Goal: Navigation & Orientation: Find specific page/section

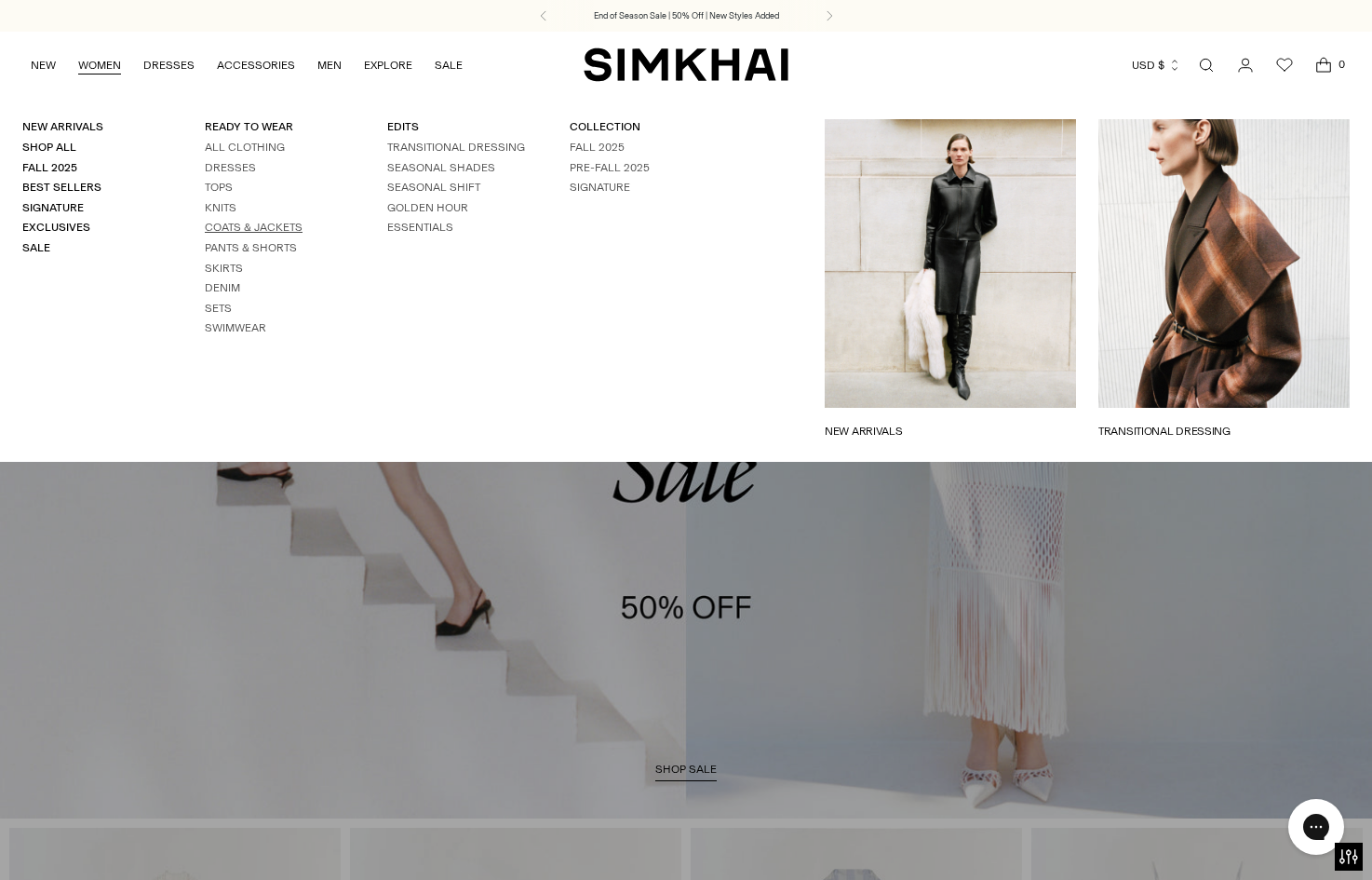
click at [238, 228] on link "Coats & Jackets" at bounding box center [253, 227] width 97 height 13
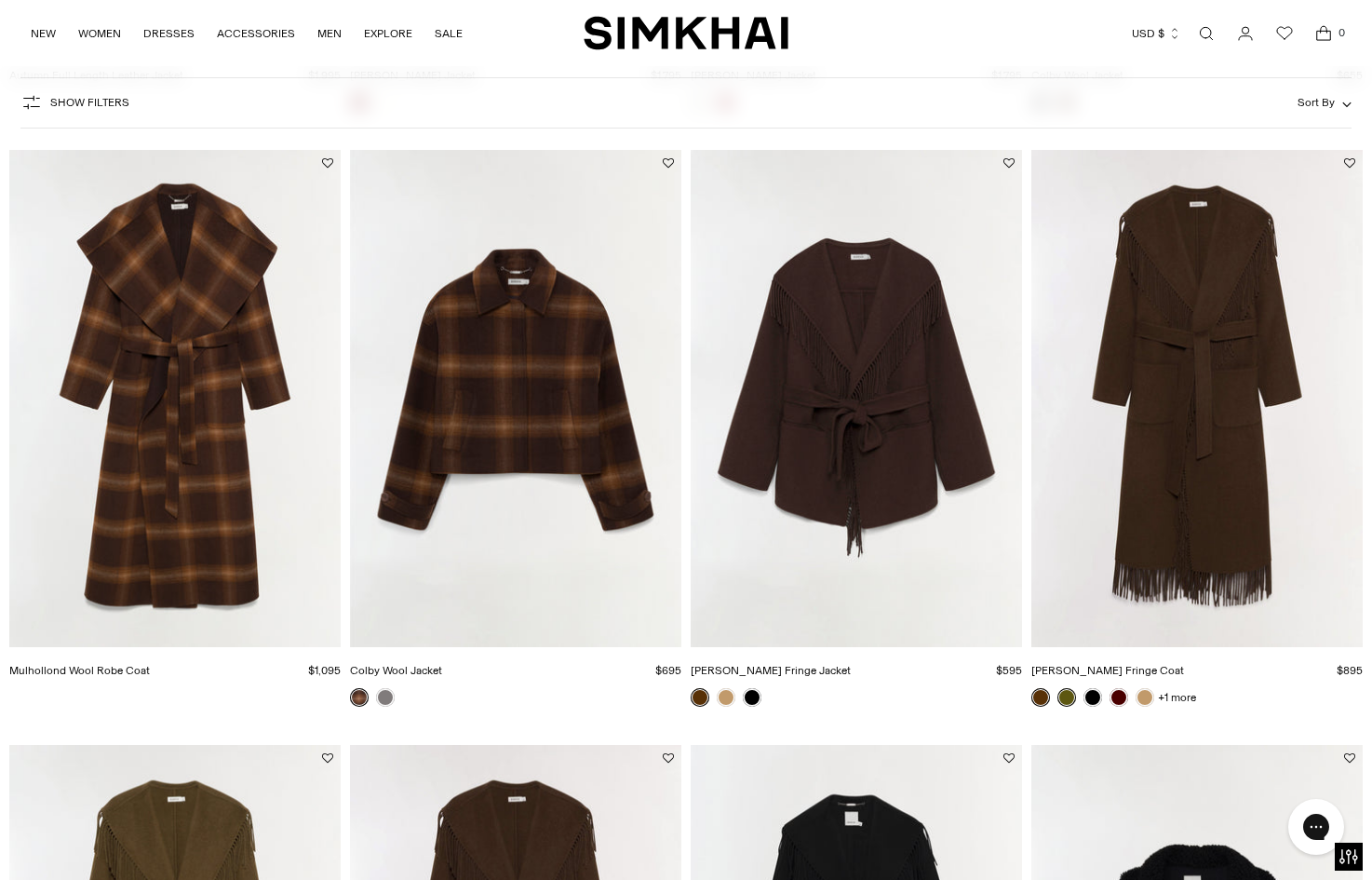
scroll to position [1331, 0]
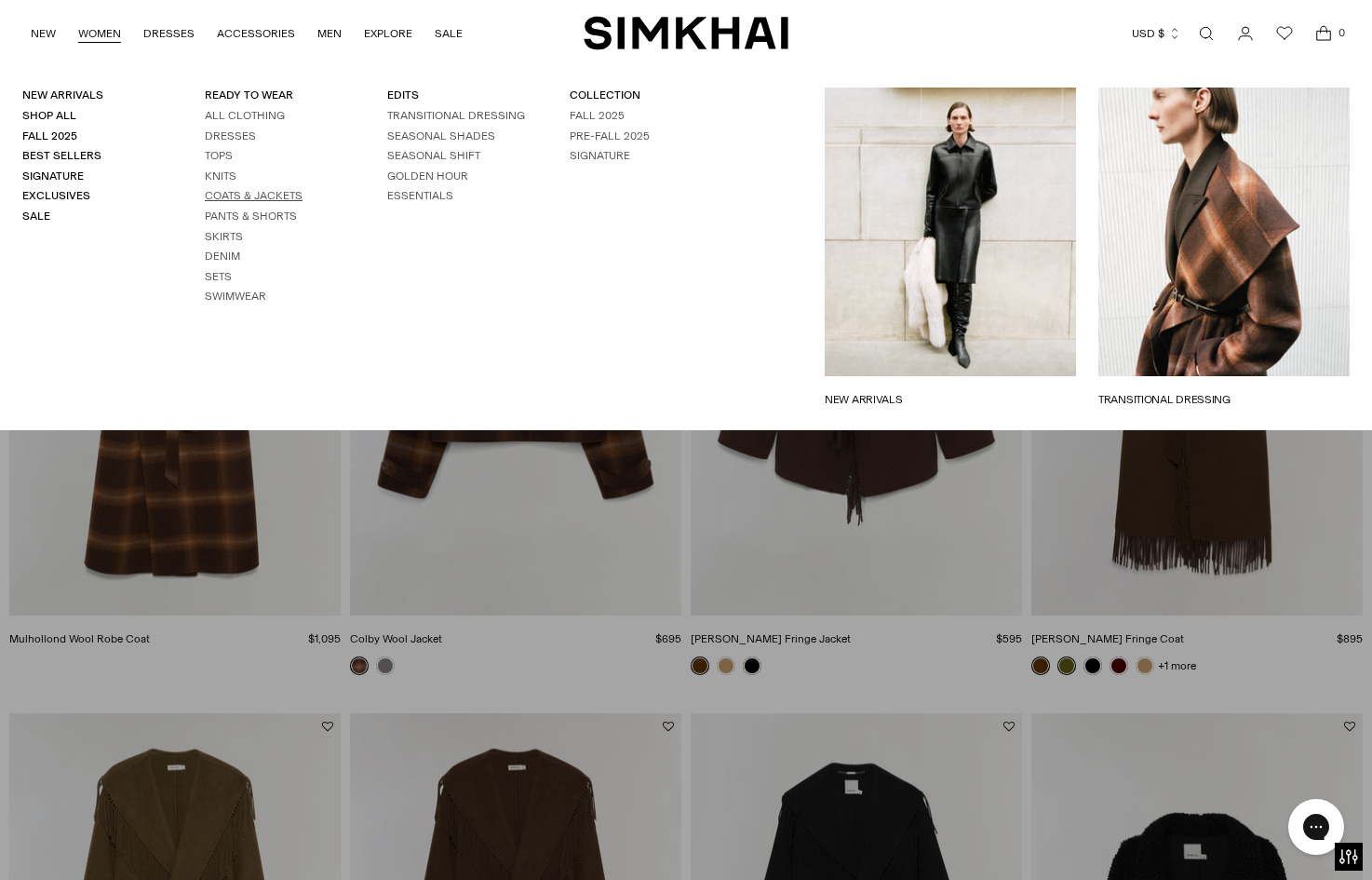
click at [258, 199] on link "Coats & Jackets" at bounding box center [253, 195] width 97 height 13
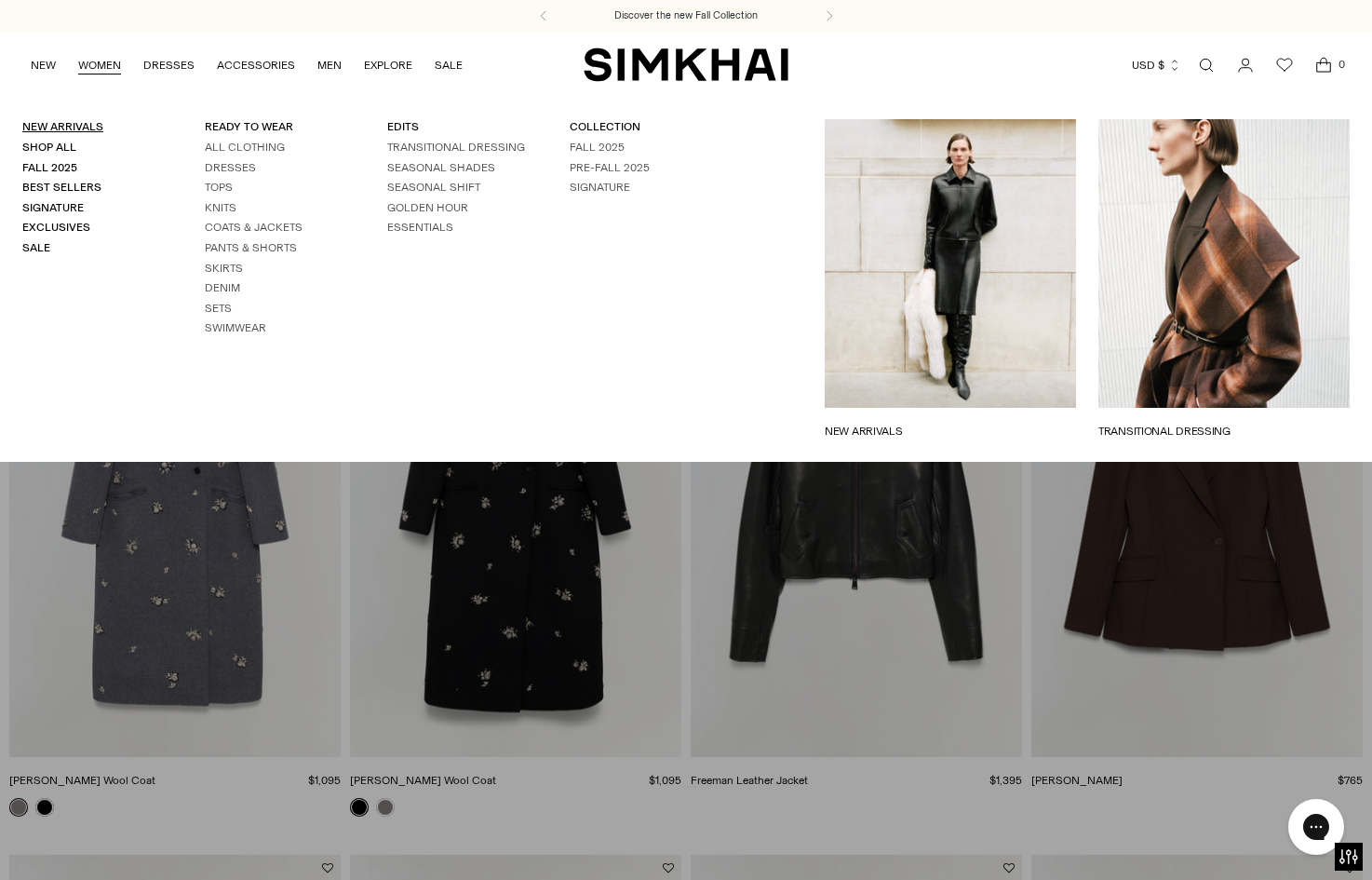
click at [77, 124] on link "New Arrivals" at bounding box center [62, 126] width 81 height 13
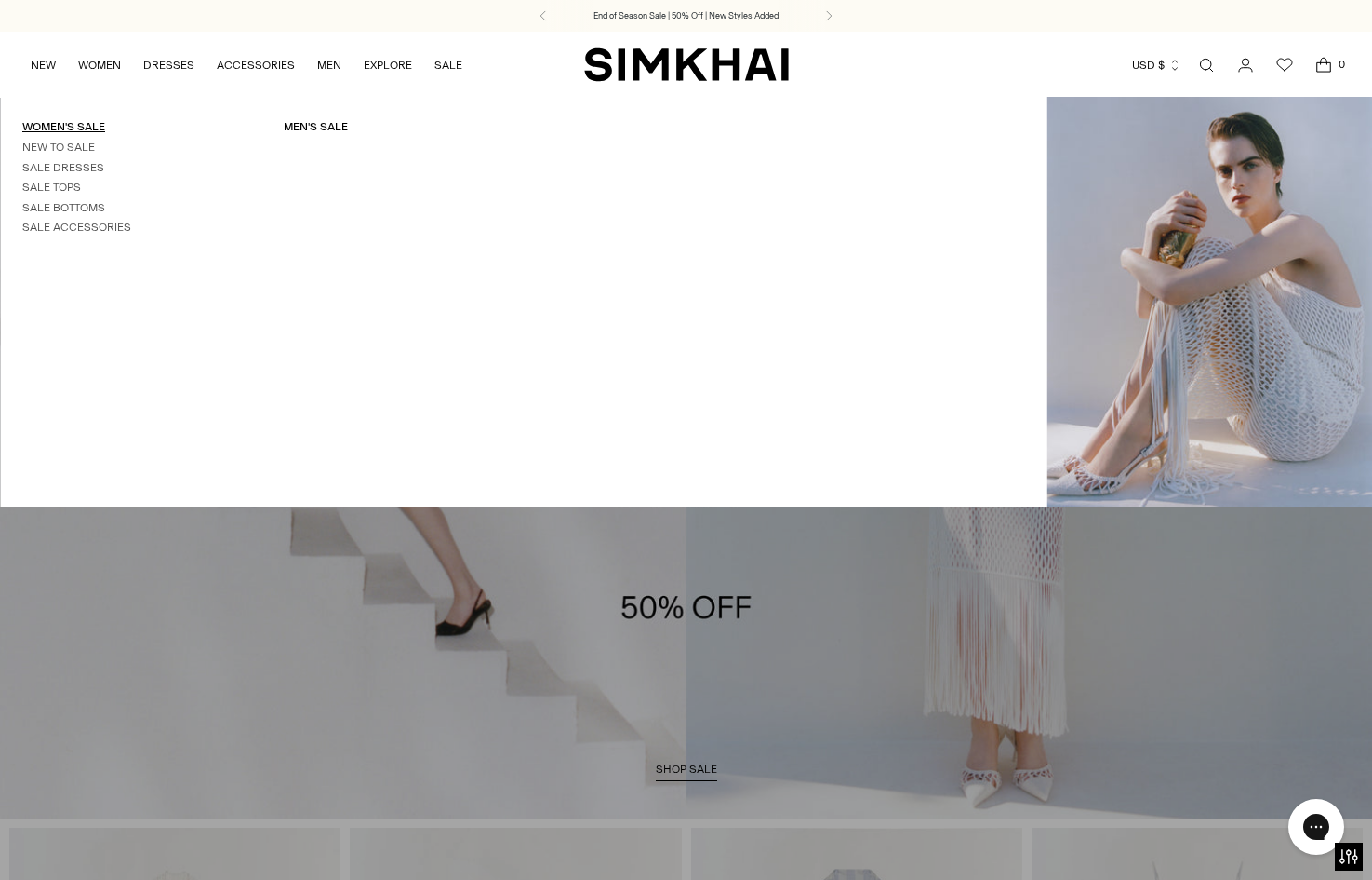
click at [88, 125] on link "Women's Sale" at bounding box center [63, 126] width 83 height 13
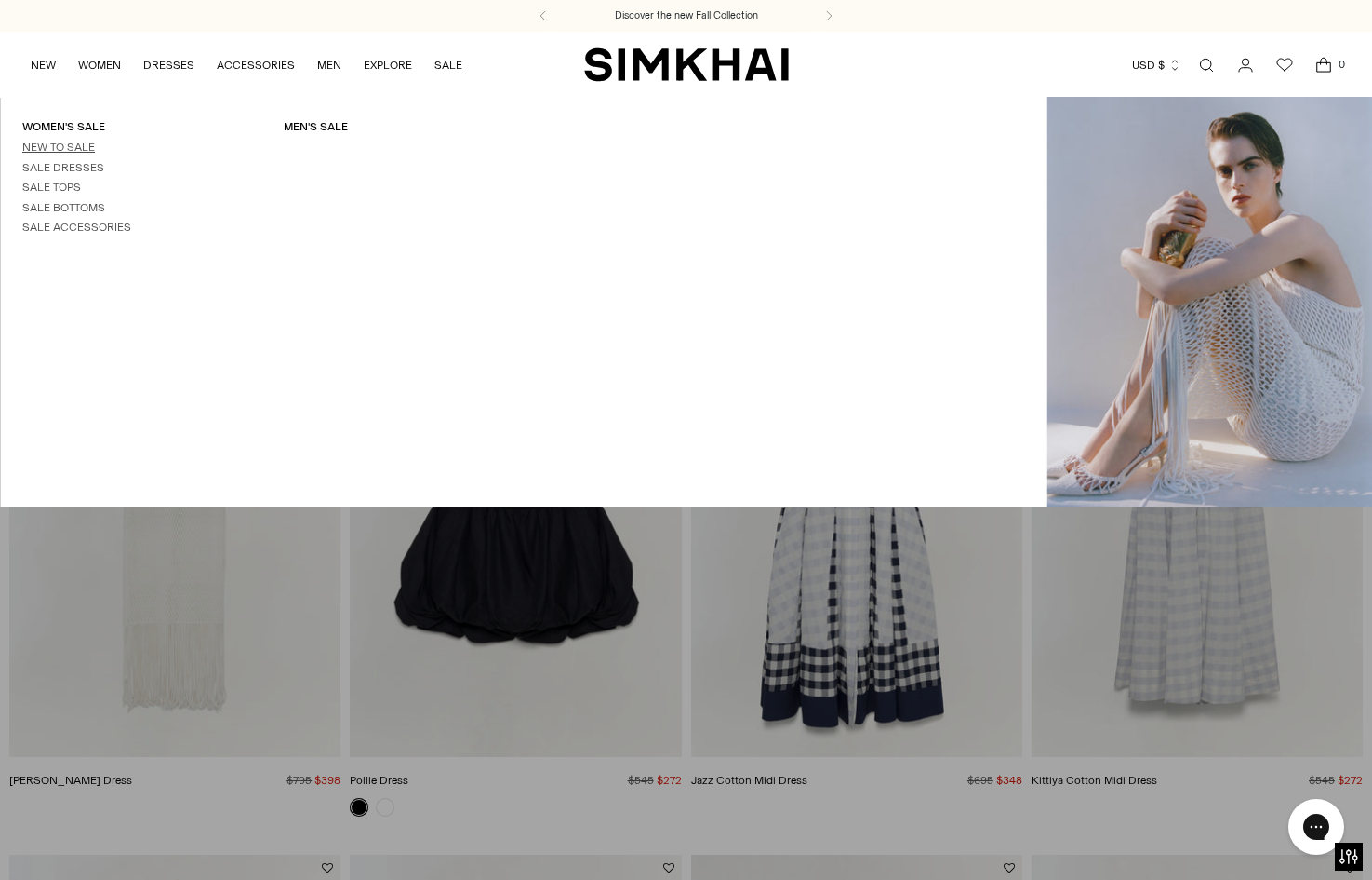
click at [71, 144] on link "New to Sale" at bounding box center [58, 146] width 73 height 13
click at [87, 147] on link "New to Sale" at bounding box center [58, 146] width 73 height 13
click at [79, 126] on link "Women's Sale" at bounding box center [63, 126] width 83 height 13
